Goal: Task Accomplishment & Management: Complete application form

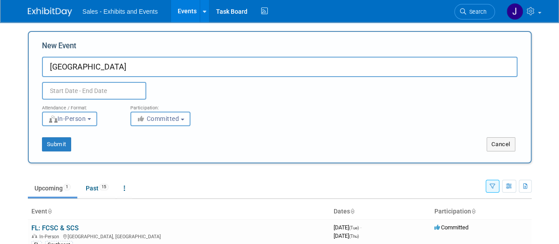
type input "[GEOGRAPHIC_DATA]"
click at [56, 146] on button "Submit" at bounding box center [56, 144] width 29 height 14
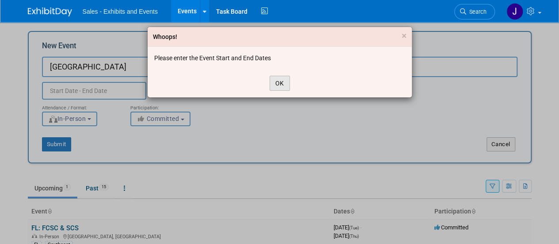
click at [277, 84] on button "OK" at bounding box center [280, 83] width 20 height 15
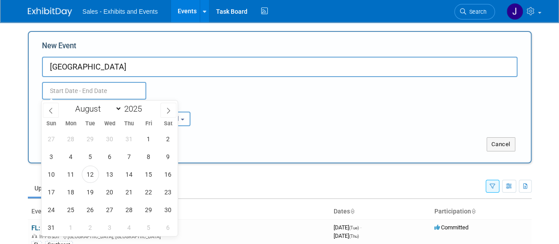
click at [123, 86] on input "text" at bounding box center [94, 91] width 104 height 18
click at [76, 175] on span "11" at bounding box center [70, 173] width 17 height 17
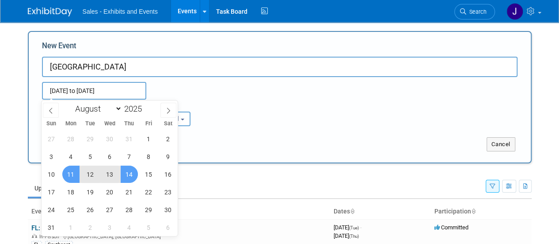
click at [125, 177] on span "14" at bounding box center [129, 173] width 17 height 17
type input "Aug 11, 2025 to Aug 14, 2025"
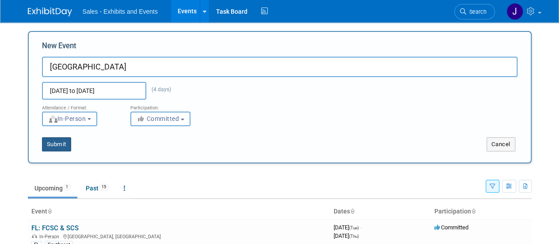
click at [56, 147] on button "Submit" at bounding box center [56, 144] width 29 height 14
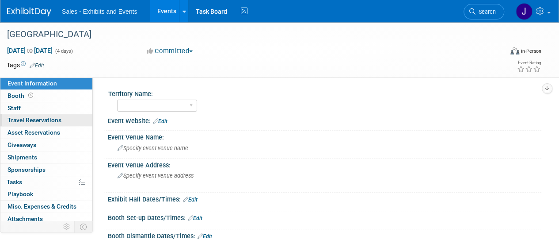
click at [30, 122] on span "Travel Reservations 0" at bounding box center [35, 119] width 54 height 7
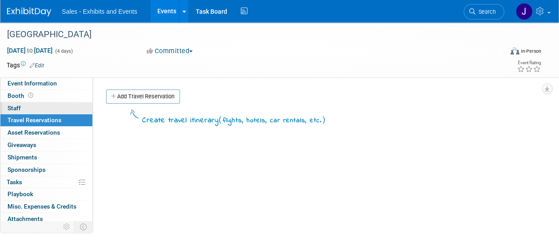
click at [25, 105] on link "0 Staff 0" at bounding box center [46, 108] width 92 height 12
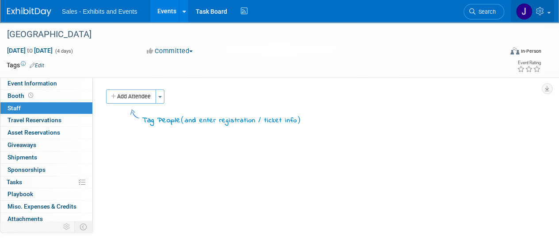
click at [529, 10] on img at bounding box center [524, 11] width 17 height 17
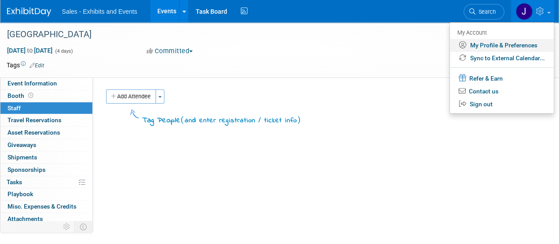
click at [489, 49] on link "My Profile & Preferences" at bounding box center [502, 45] width 104 height 13
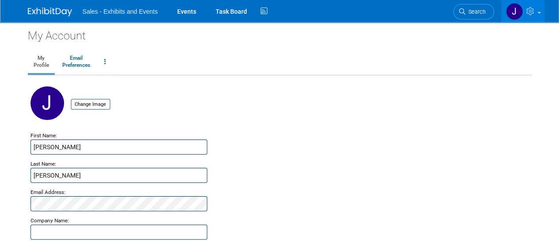
click at [137, 13] on span "Sales - Exhibits and Events" at bounding box center [120, 11] width 75 height 7
click at [90, 9] on span "Sales - Exhibits and Events" at bounding box center [120, 11] width 75 height 7
click at [58, 11] on img at bounding box center [50, 12] width 44 height 9
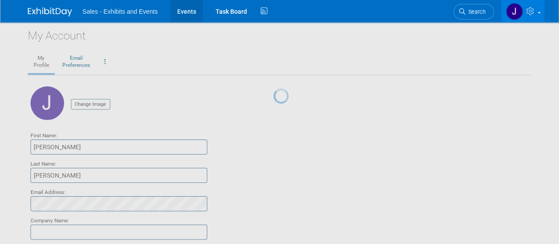
click at [192, 11] on link "Events" at bounding box center [187, 11] width 32 height 22
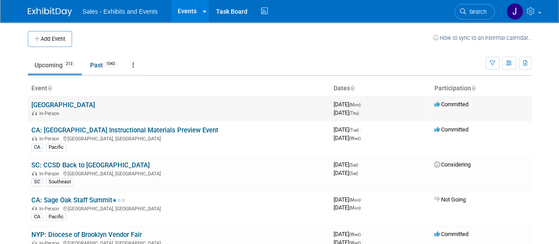
click at [52, 103] on link "[GEOGRAPHIC_DATA]" at bounding box center [63, 105] width 64 height 8
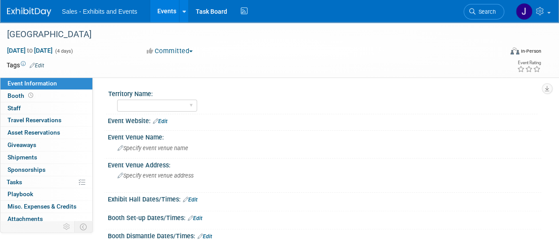
click at [44, 64] on link "Edit" at bounding box center [37, 65] width 15 height 6
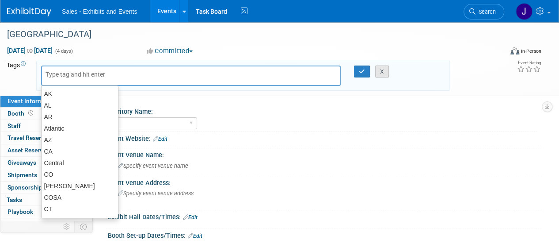
click at [384, 69] on button "X" at bounding box center [382, 71] width 14 height 12
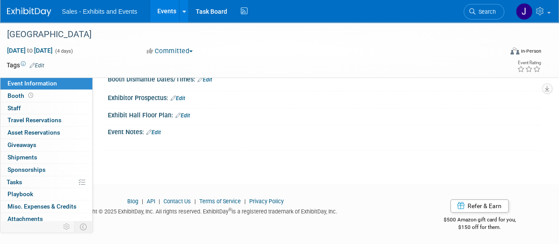
scroll to position [15, 0]
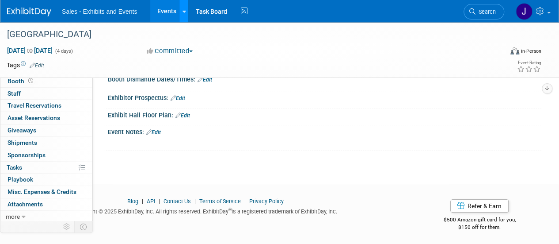
click at [180, 11] on link at bounding box center [183, 11] width 9 height 22
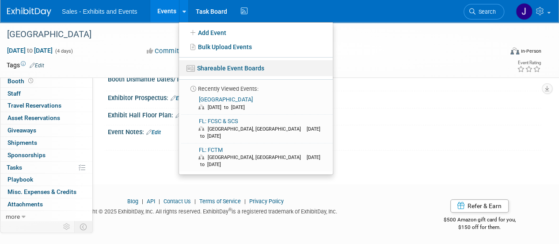
click at [241, 72] on link "Shareable Event Boards" at bounding box center [256, 68] width 154 height 16
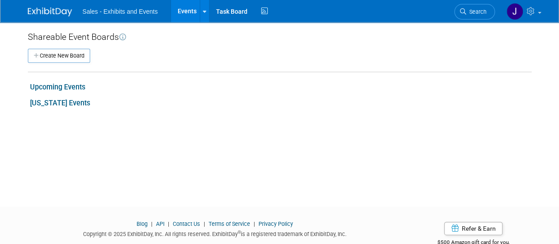
click at [57, 84] on link "Upcoming Events" at bounding box center [57, 87] width 55 height 8
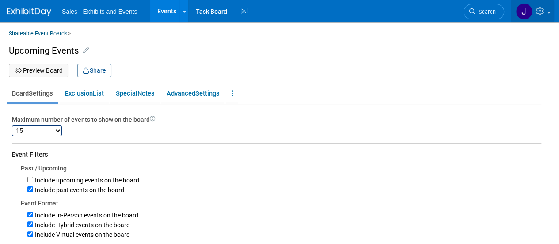
click at [527, 15] on img at bounding box center [524, 11] width 17 height 17
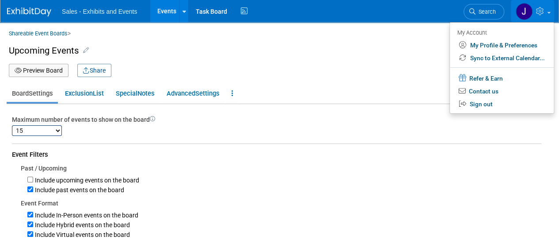
click at [98, 13] on span "Sales - Exhibits and Events" at bounding box center [99, 11] width 75 height 7
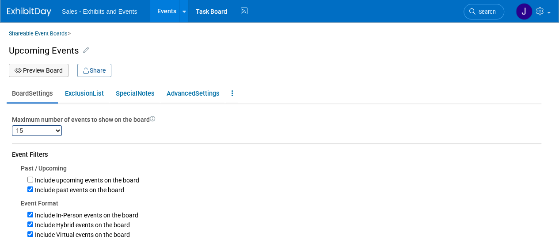
click at [85, 14] on span "Sales - Exhibits and Events" at bounding box center [99, 11] width 75 height 7
click at [24, 15] on img at bounding box center [29, 12] width 44 height 9
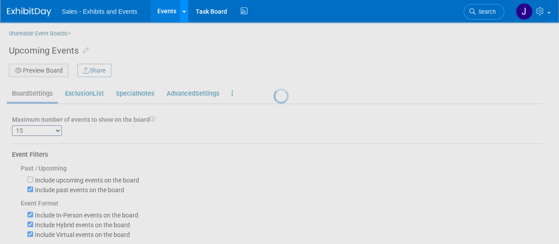
click at [183, 11] on icon at bounding box center [184, 12] width 4 height 6
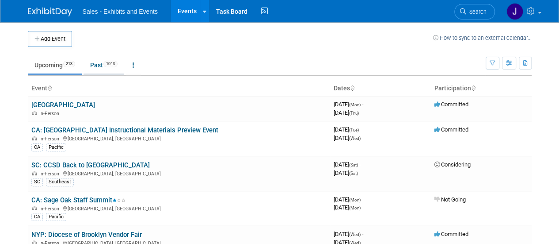
click at [99, 62] on link "Past 1043" at bounding box center [104, 65] width 41 height 17
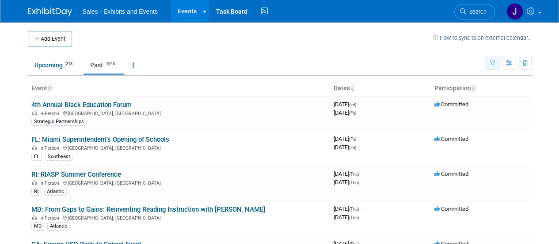
click at [495, 66] on button "button" at bounding box center [493, 63] width 14 height 13
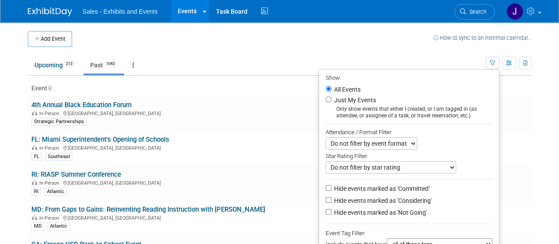
click at [344, 99] on label "Just My Events" at bounding box center [354, 99] width 44 height 9
click at [331, 99] on input "Just My Events" at bounding box center [329, 99] width 6 height 6
radio input "true"
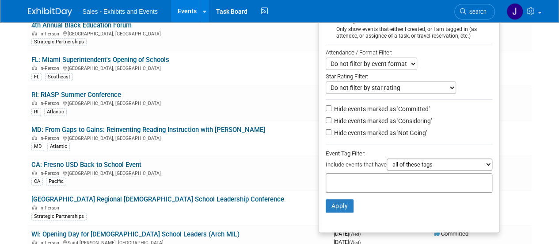
scroll to position [114, 0]
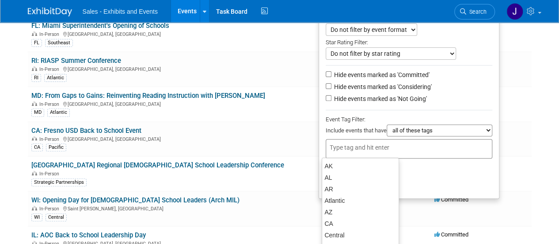
click at [379, 143] on input "text" at bounding box center [365, 147] width 71 height 9
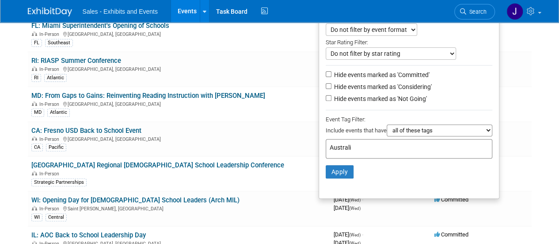
type input "[GEOGRAPHIC_DATA]"
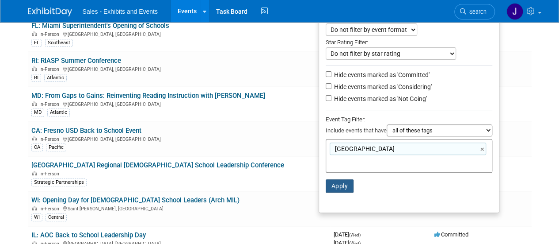
click at [327, 190] on button "Apply" at bounding box center [340, 185] width 28 height 13
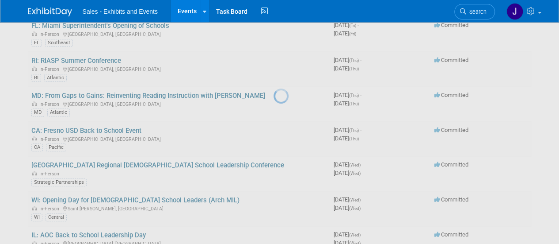
click at [286, 190] on div at bounding box center [280, 122] width 12 height 244
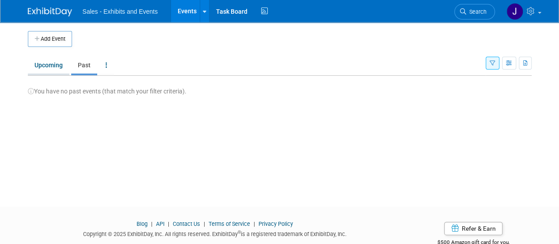
click at [49, 66] on link "Upcoming" at bounding box center [49, 65] width 42 height 17
click at [186, 10] on link "Events" at bounding box center [187, 11] width 32 height 22
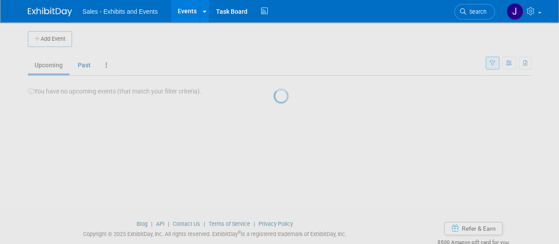
click at [286, 63] on div at bounding box center [280, 122] width 12 height 244
